Goal: Feedback & Contribution: Leave review/rating

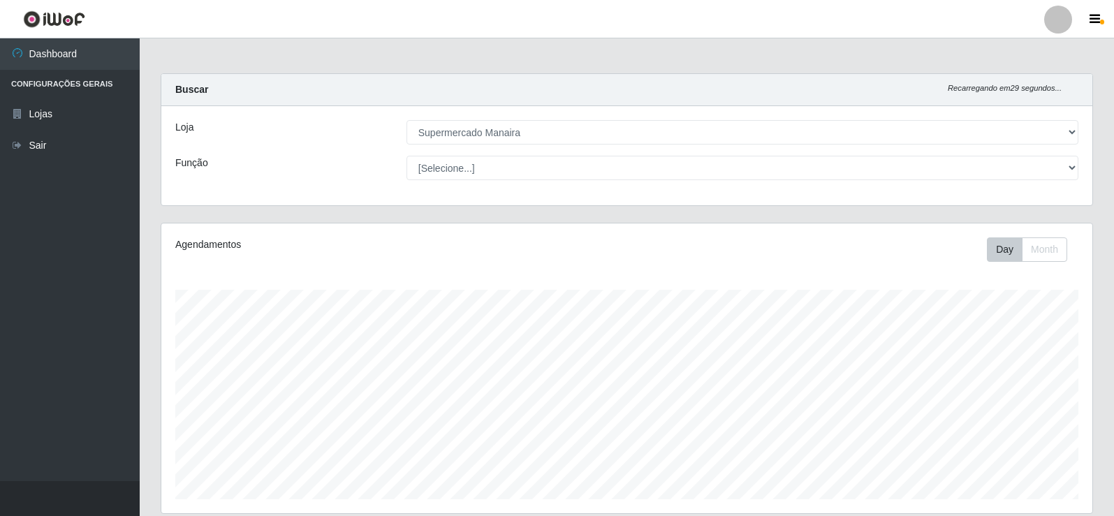
select select "443"
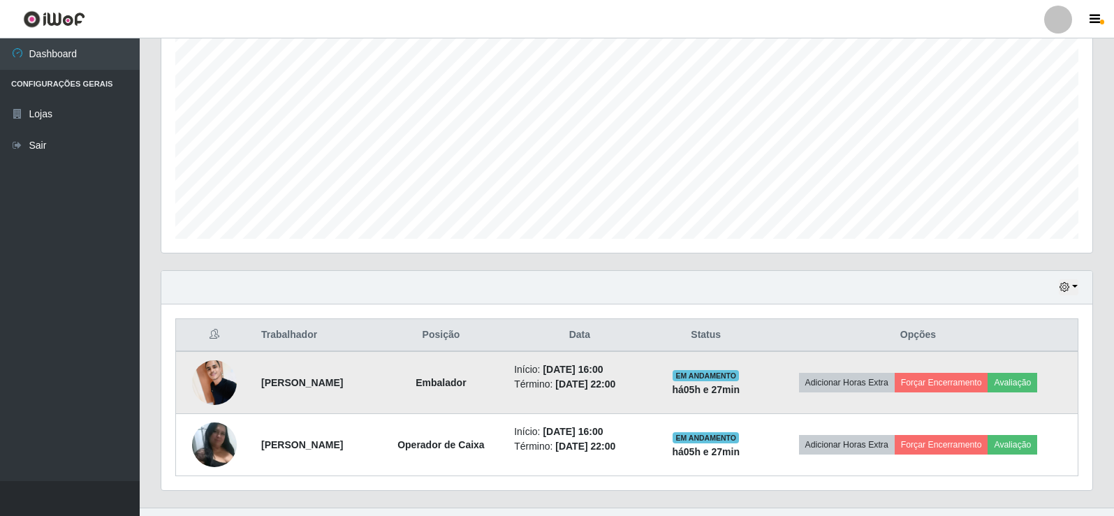
scroll to position [287, 0]
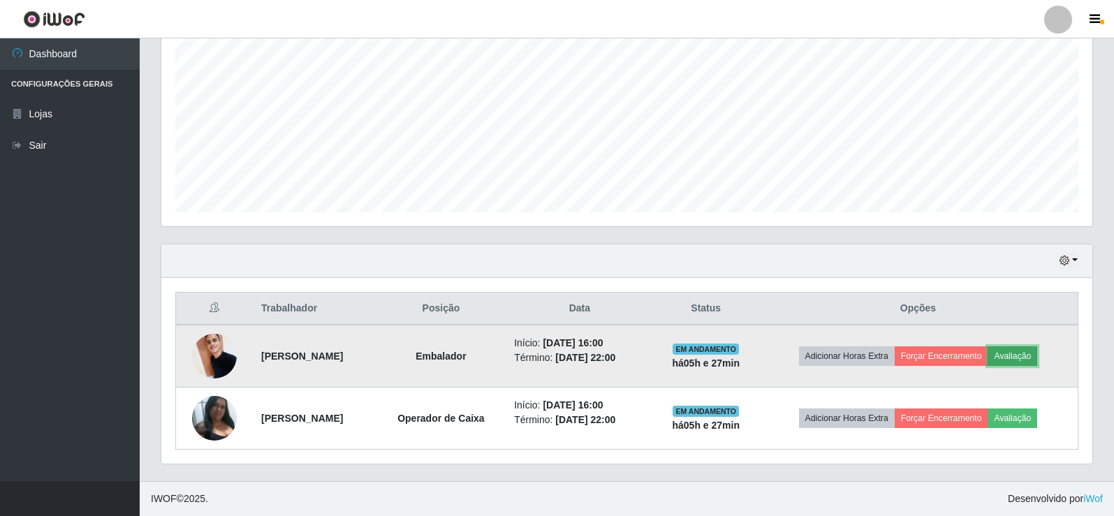
click at [1032, 349] on button "Avaliação" at bounding box center [1013, 356] width 50 height 20
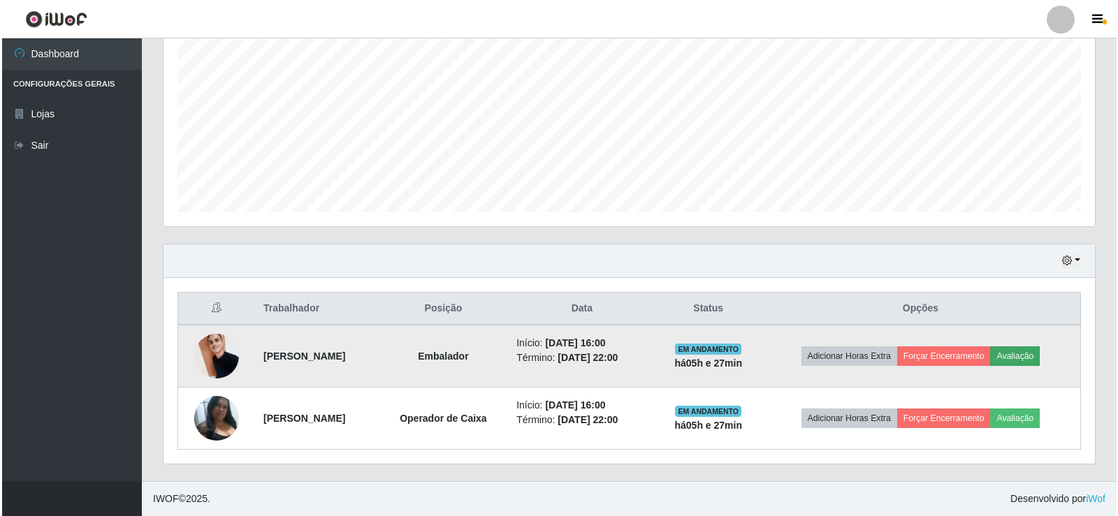
scroll to position [290, 924]
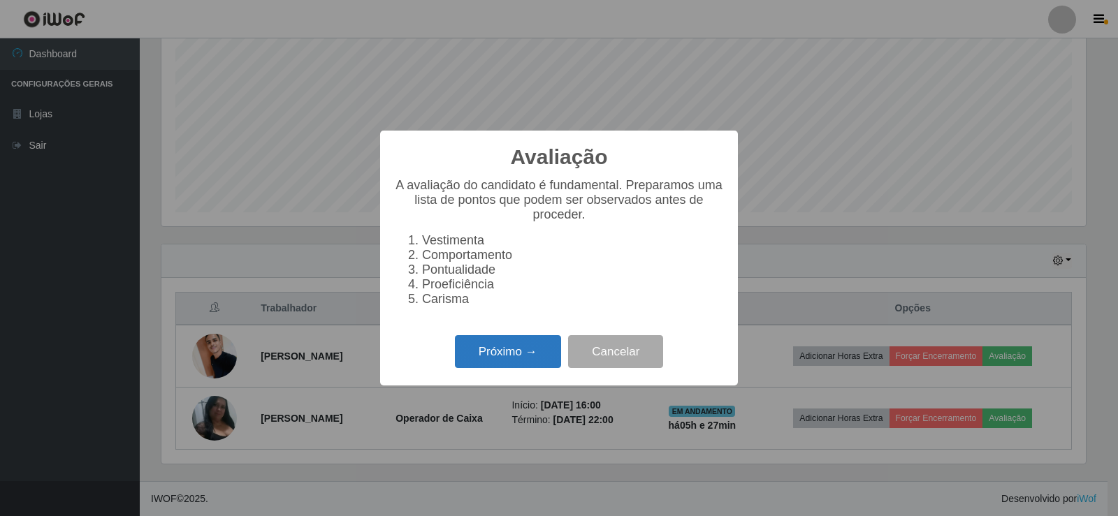
click at [505, 365] on button "Próximo →" at bounding box center [508, 351] width 106 height 33
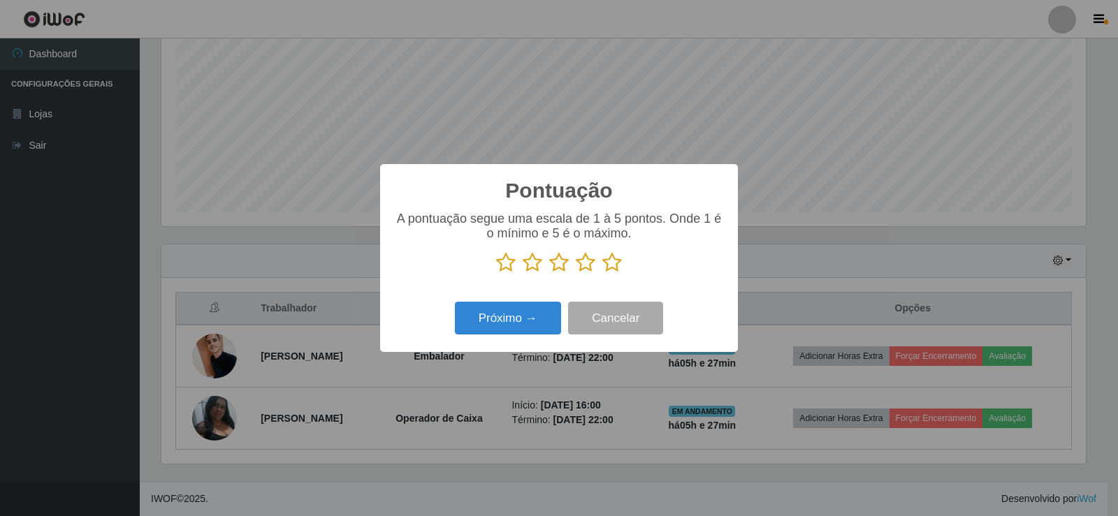
scroll to position [698163, 697529]
click at [615, 263] on icon at bounding box center [612, 262] width 20 height 21
click at [602, 273] on input "radio" at bounding box center [602, 273] width 0 height 0
click at [542, 329] on button "Próximo →" at bounding box center [508, 318] width 106 height 33
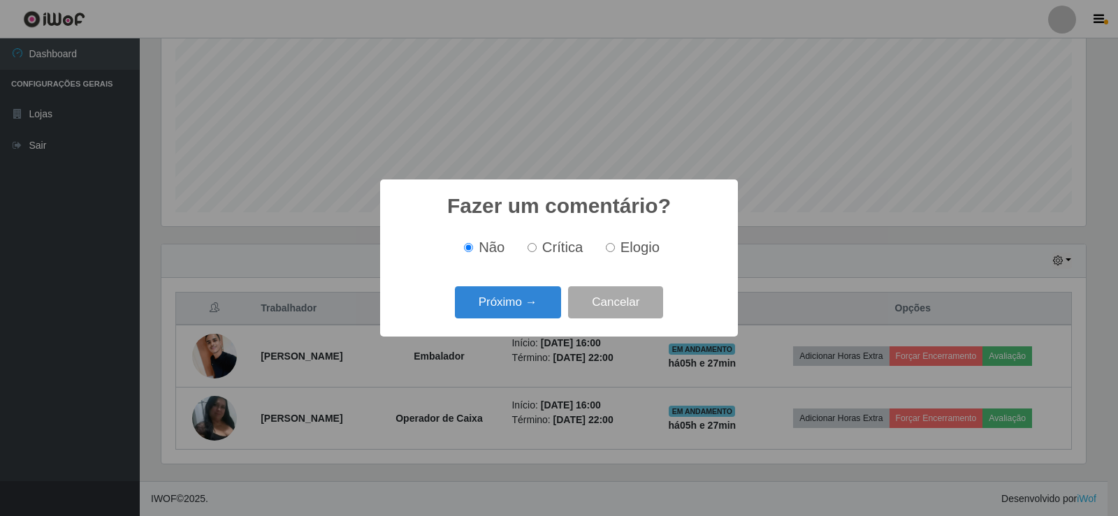
click at [610, 247] on input "Elogio" at bounding box center [610, 247] width 9 height 9
radio input "true"
click at [515, 311] on button "Próximo →" at bounding box center [508, 302] width 106 height 33
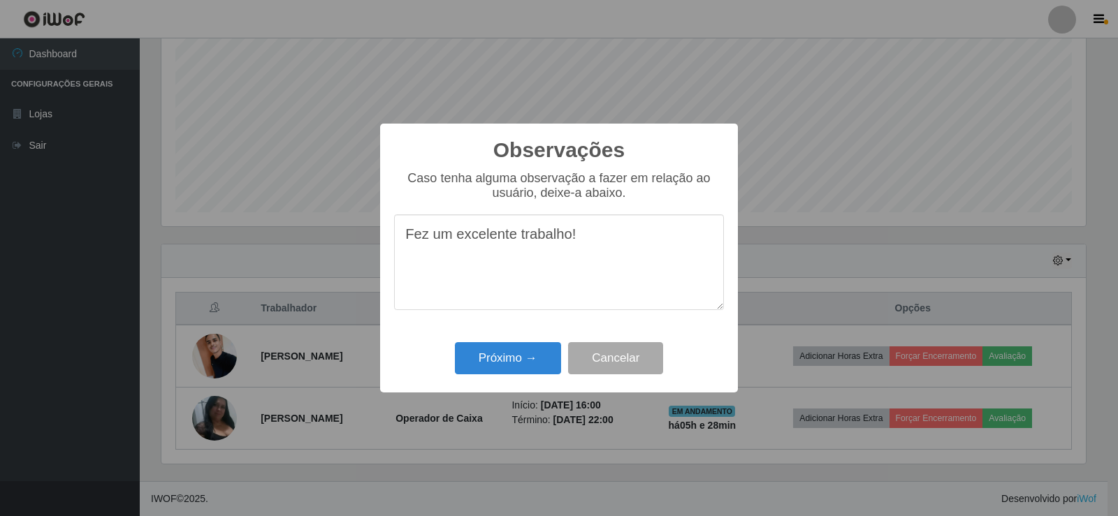
drag, startPoint x: 407, startPoint y: 237, endPoint x: 584, endPoint y: 228, distance: 176.9
click at [590, 223] on textarea "Fez um excelente trabalho!" at bounding box center [559, 262] width 330 height 96
type textarea "Fez um excelente trabalho!"
click at [527, 363] on button "Próximo →" at bounding box center [508, 358] width 106 height 33
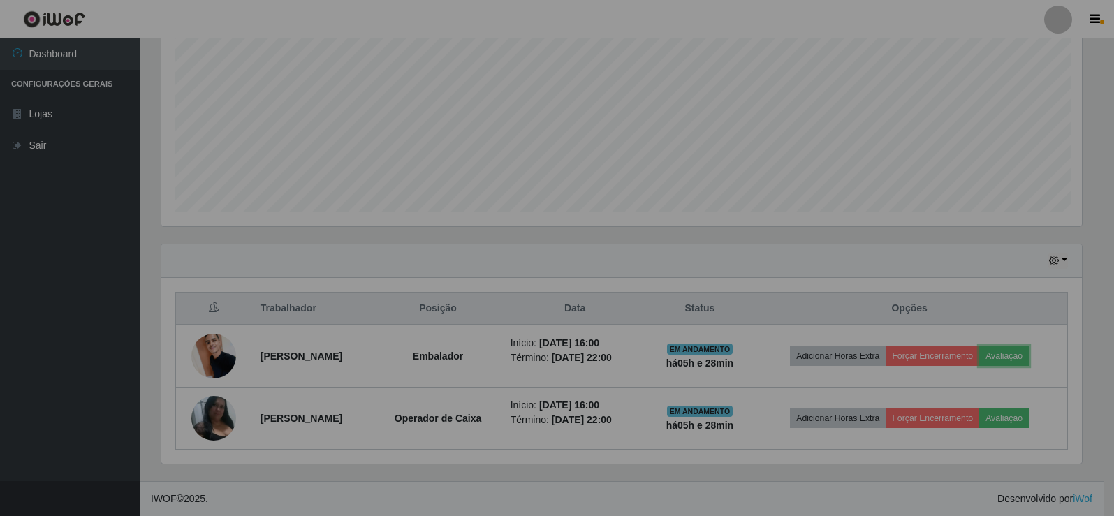
scroll to position [290, 931]
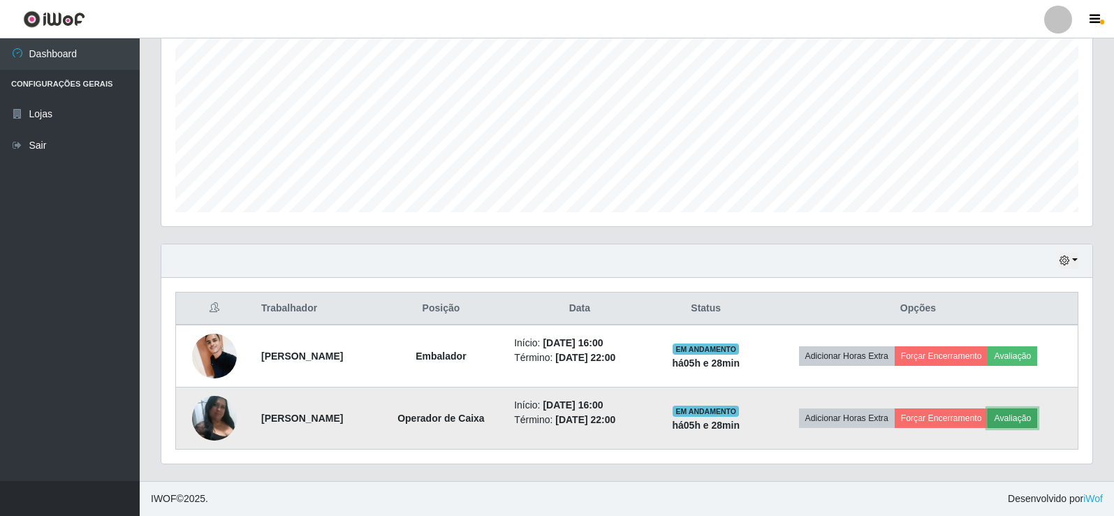
click at [1030, 420] on button "Avaliação" at bounding box center [1013, 419] width 50 height 20
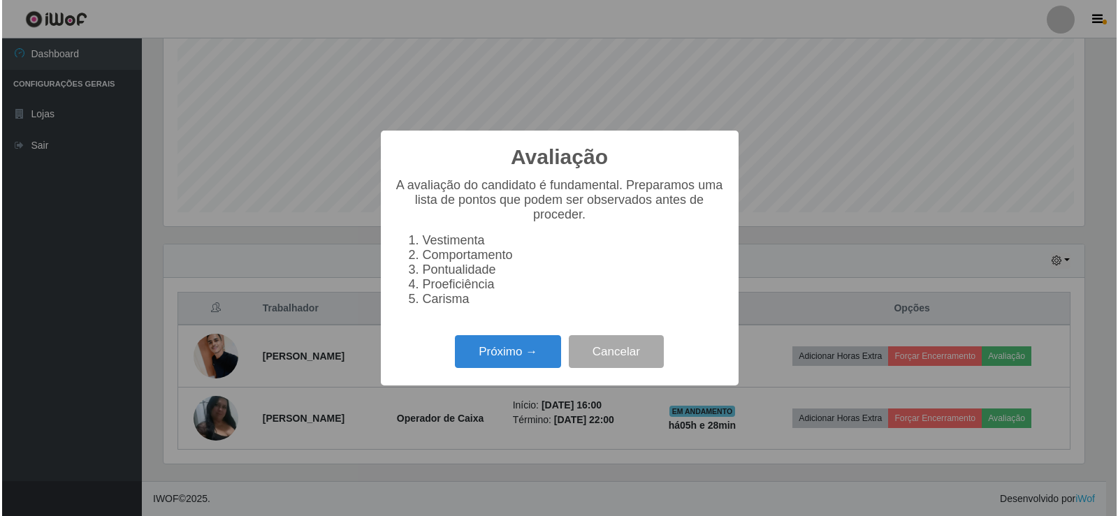
scroll to position [290, 924]
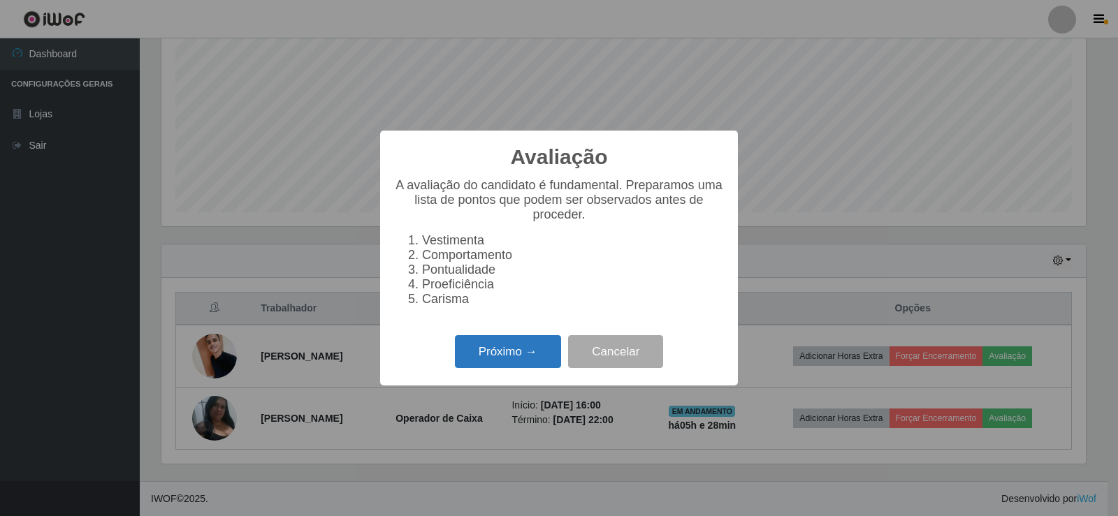
click at [502, 368] on button "Próximo →" at bounding box center [508, 351] width 106 height 33
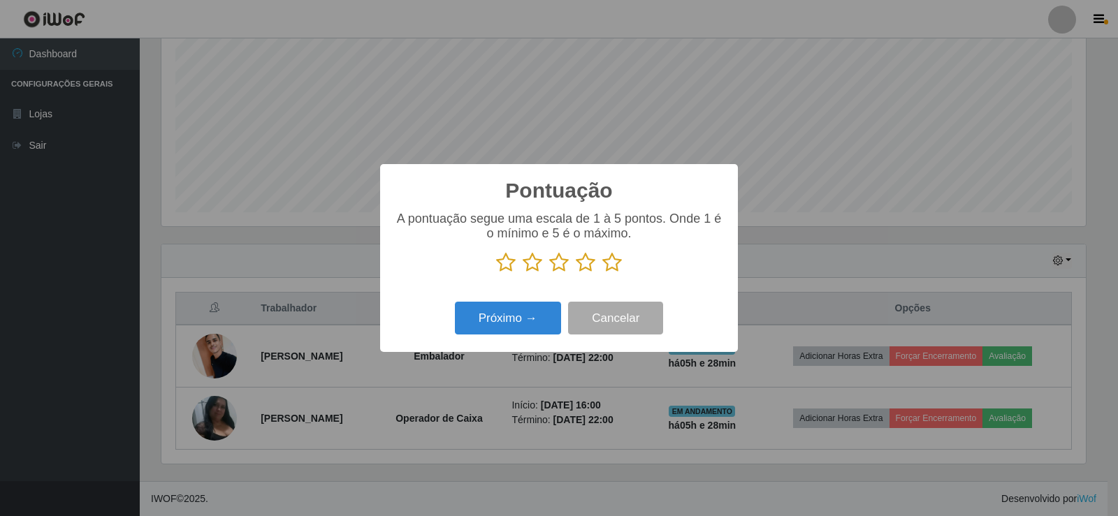
scroll to position [698163, 697529]
click at [617, 264] on icon at bounding box center [612, 262] width 20 height 21
click at [602, 273] on input "radio" at bounding box center [602, 273] width 0 height 0
click at [533, 321] on button "Próximo →" at bounding box center [508, 318] width 106 height 33
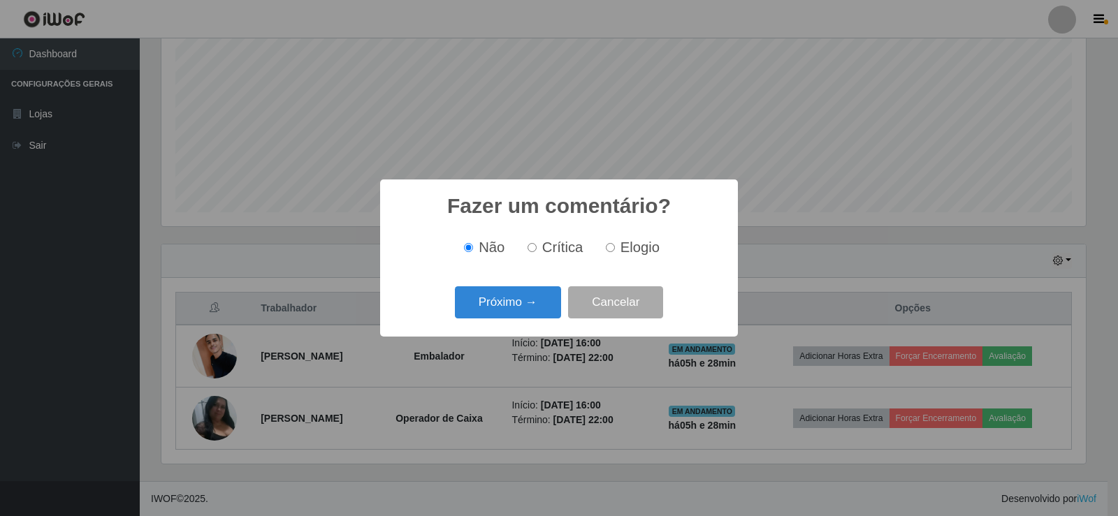
drag, startPoint x: 606, startPoint y: 246, endPoint x: 599, endPoint y: 272, distance: 27.4
click at [606, 247] on input "Elogio" at bounding box center [610, 247] width 9 height 9
radio input "true"
click at [542, 312] on button "Próximo →" at bounding box center [508, 302] width 106 height 33
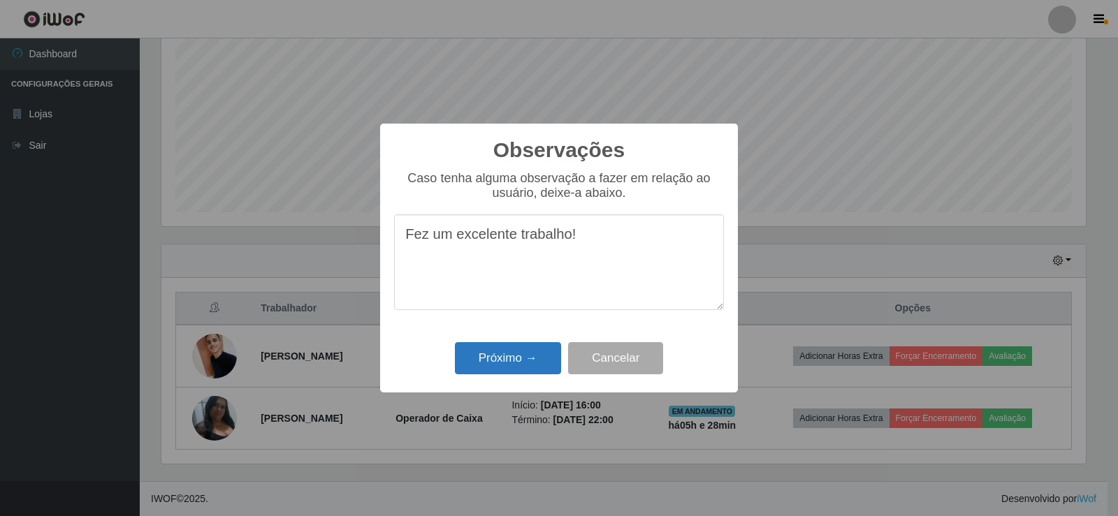
type textarea "Fez um excelente trabalho!"
click at [533, 364] on button "Próximo →" at bounding box center [508, 358] width 106 height 33
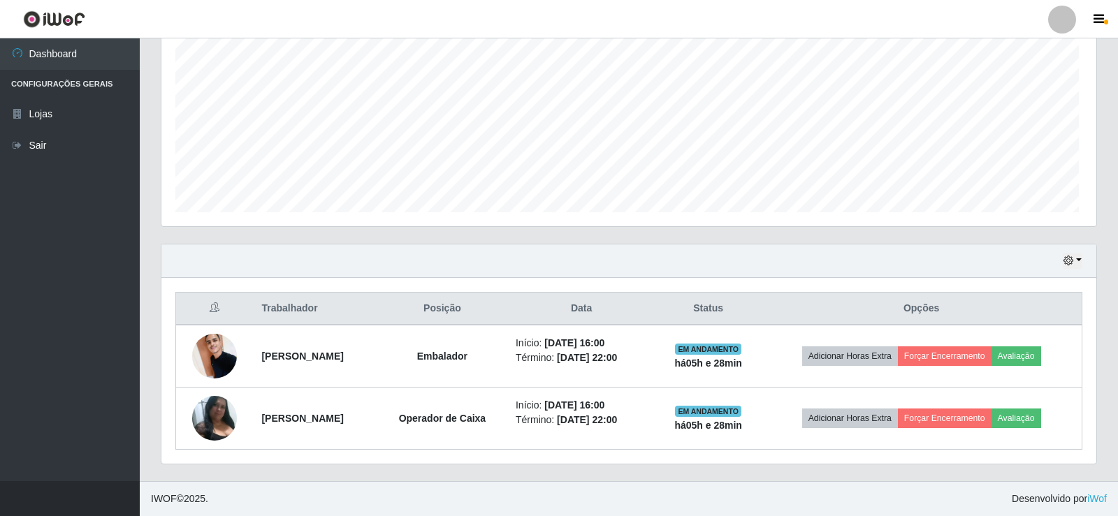
scroll to position [290, 931]
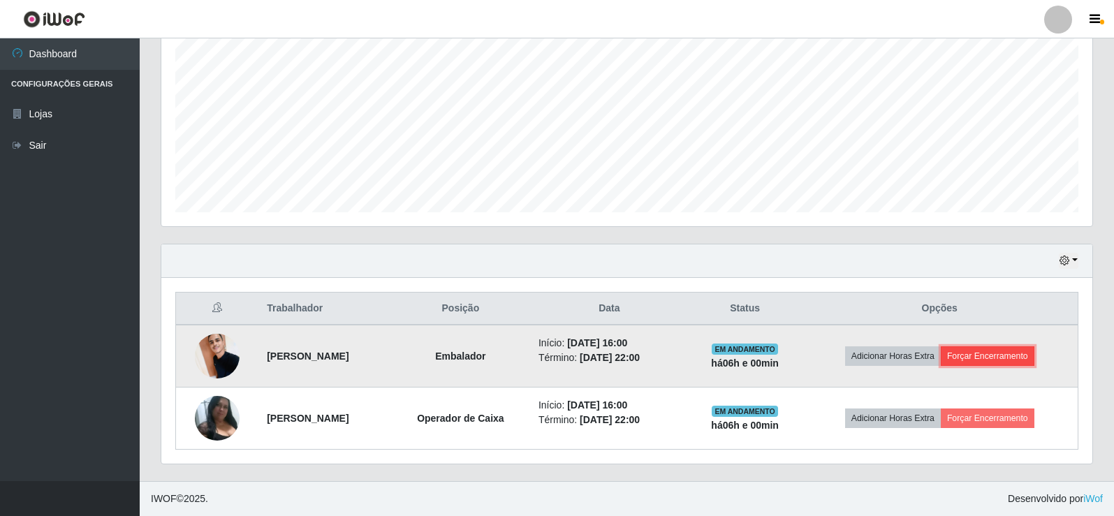
click at [995, 363] on button "Forçar Encerramento" at bounding box center [988, 356] width 94 height 20
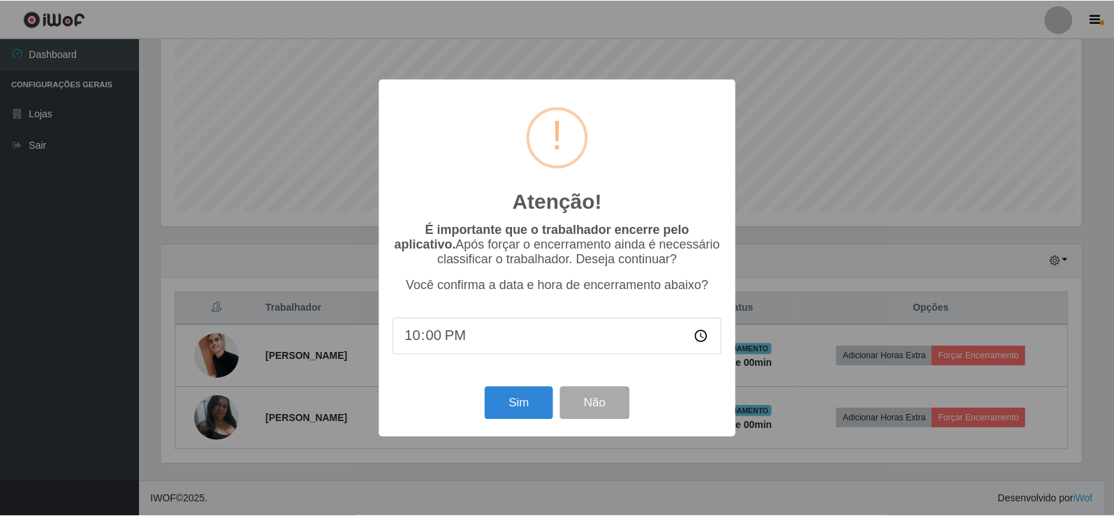
scroll to position [290, 924]
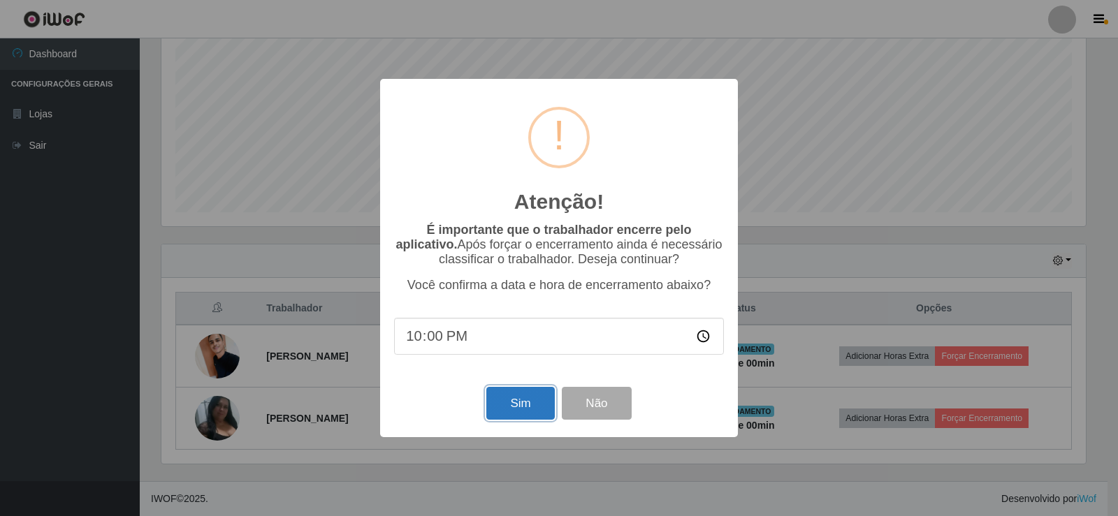
click at [505, 414] on button "Sim" at bounding box center [520, 403] width 68 height 33
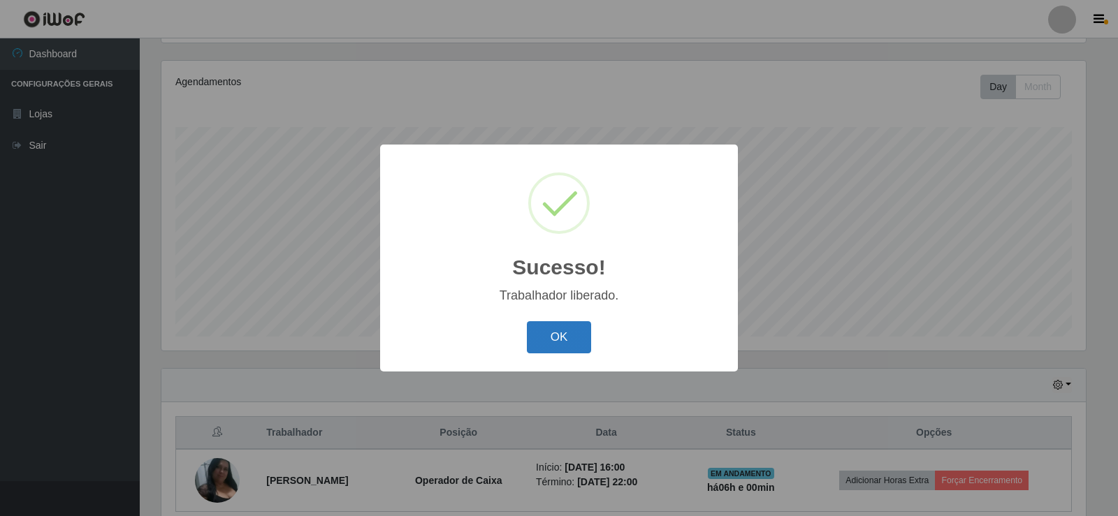
click at [578, 339] on button "OK" at bounding box center [559, 337] width 65 height 33
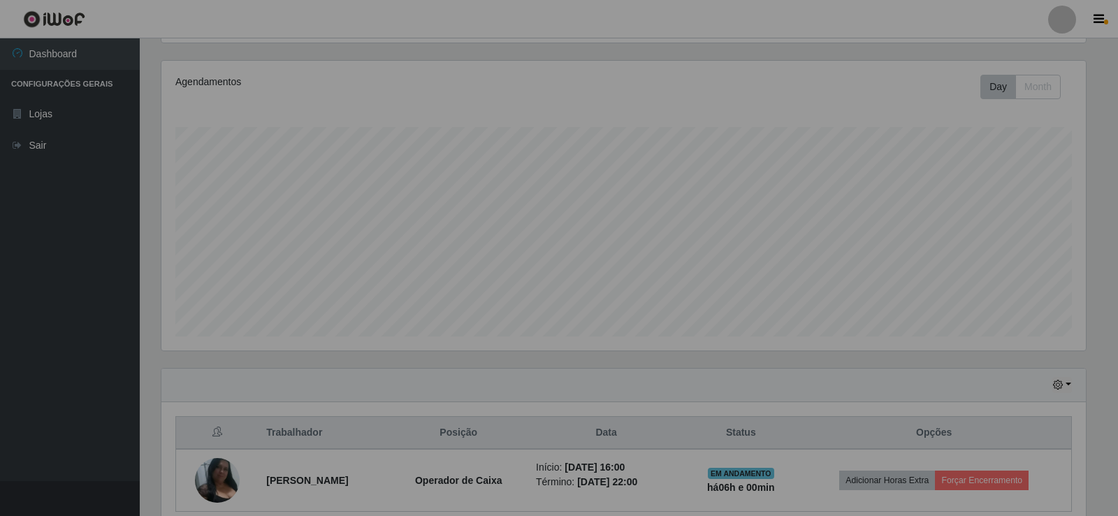
scroll to position [290, 931]
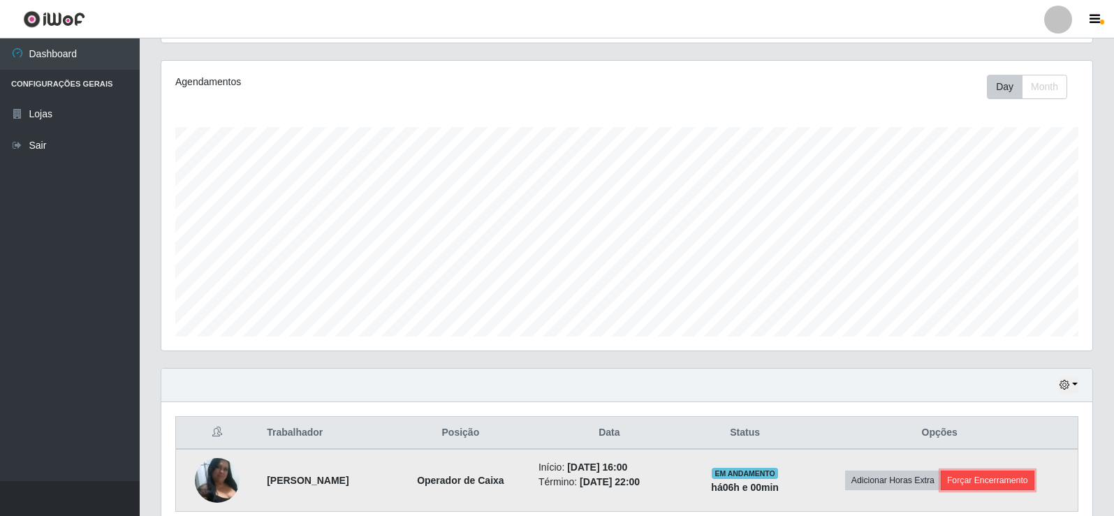
click at [983, 478] on button "Forçar Encerramento" at bounding box center [988, 481] width 94 height 20
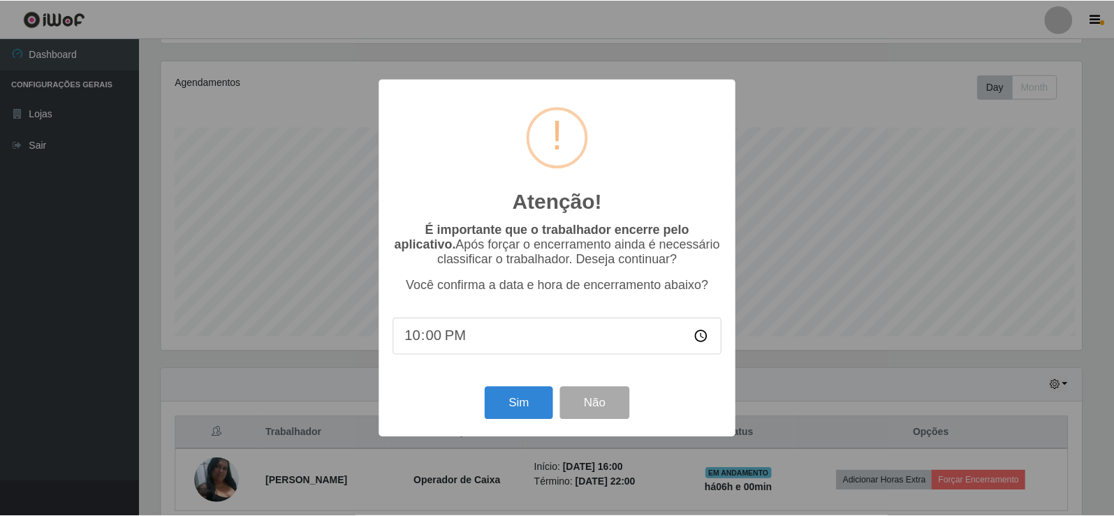
scroll to position [290, 924]
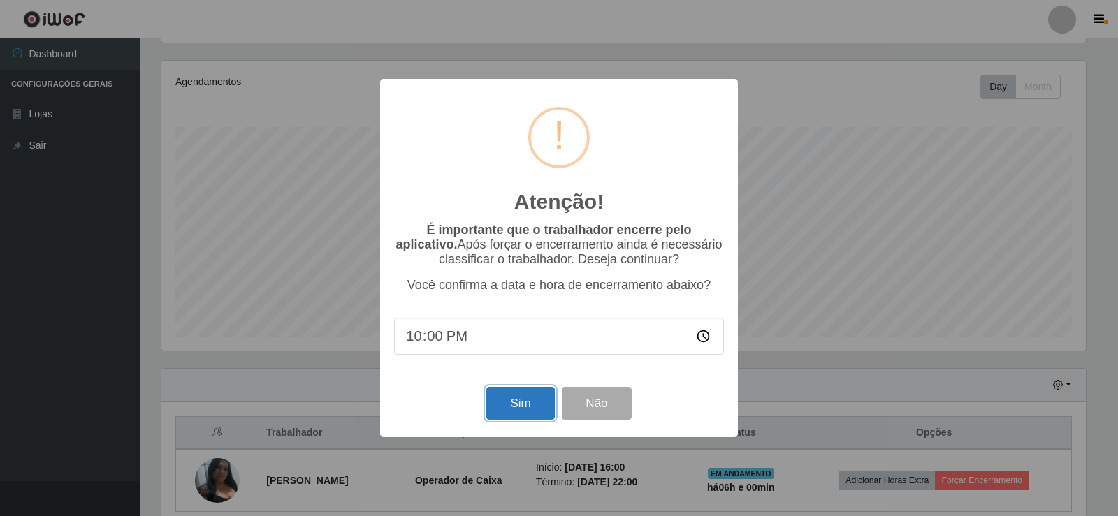
click at [543, 413] on button "Sim" at bounding box center [520, 403] width 68 height 33
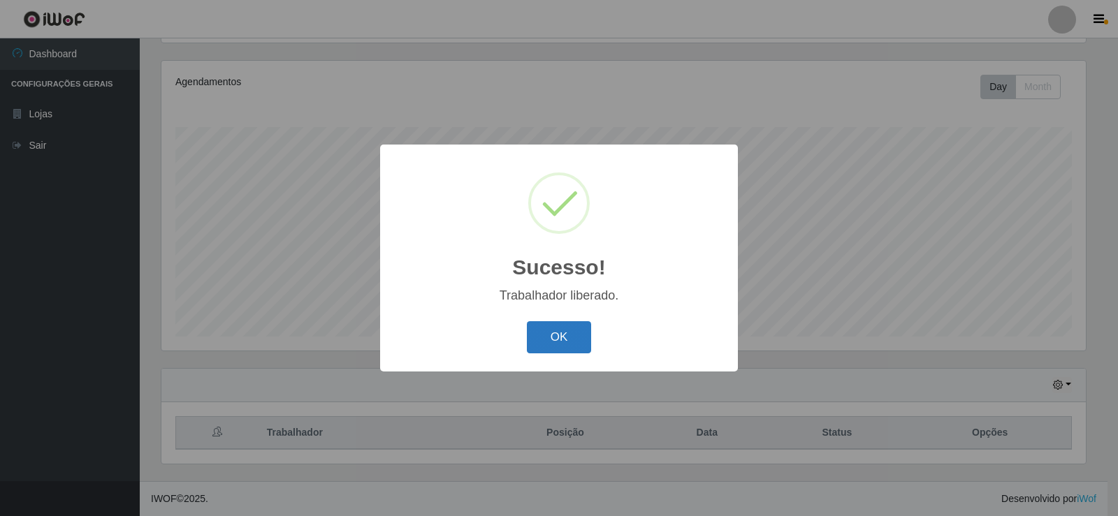
click at [577, 342] on button "OK" at bounding box center [559, 337] width 65 height 33
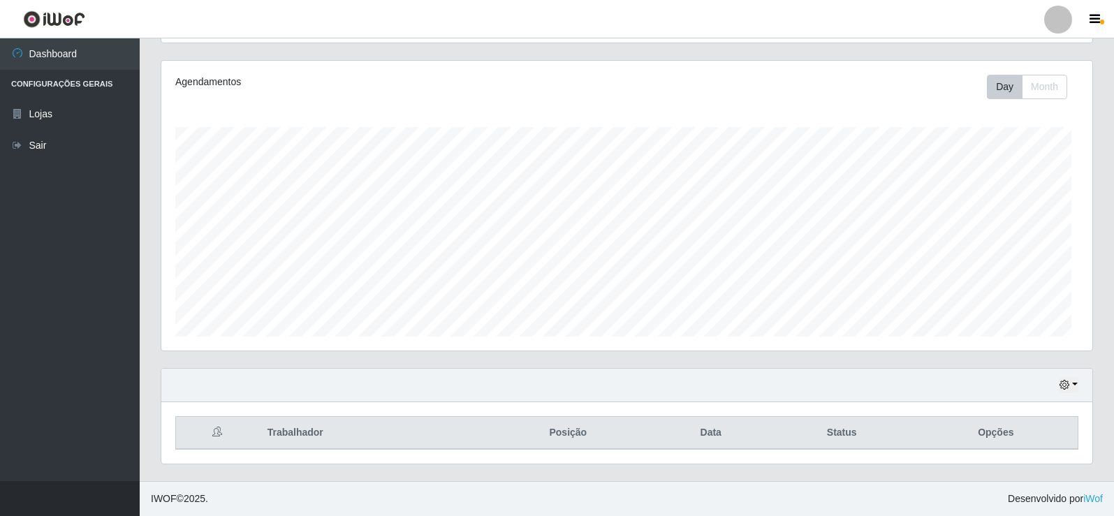
scroll to position [290, 931]
